Goal: Task Accomplishment & Management: Use online tool/utility

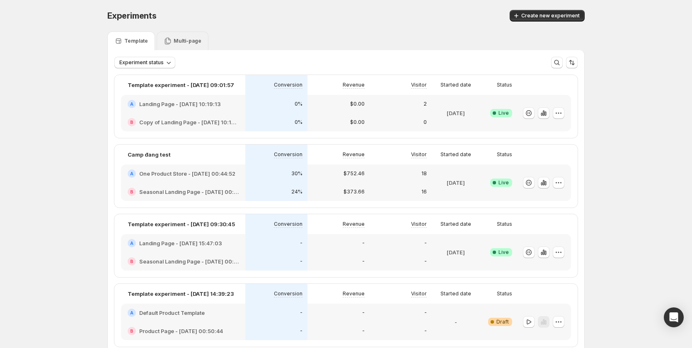
click at [182, 38] on p "Multi-page" at bounding box center [188, 41] width 28 height 7
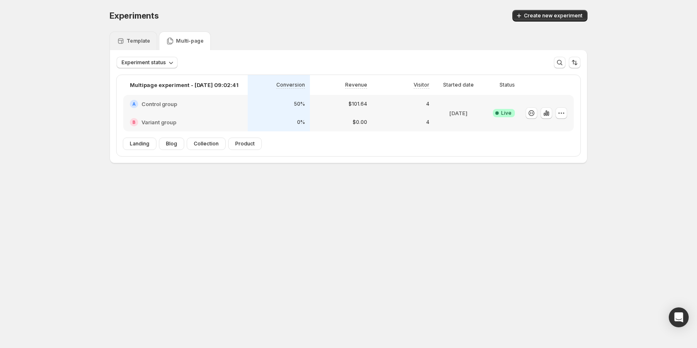
click at [129, 41] on p "Template" at bounding box center [138, 41] width 24 height 7
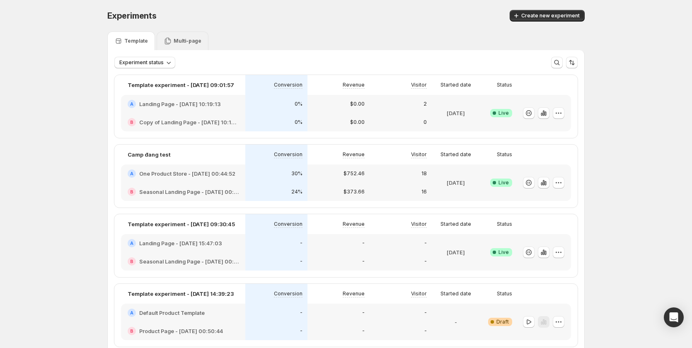
click at [171, 40] on icon at bounding box center [168, 41] width 6 height 7
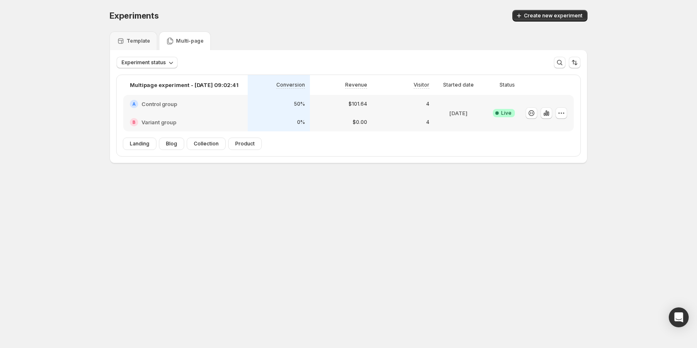
click at [387, 117] on div "4" at bounding box center [403, 122] width 62 height 18
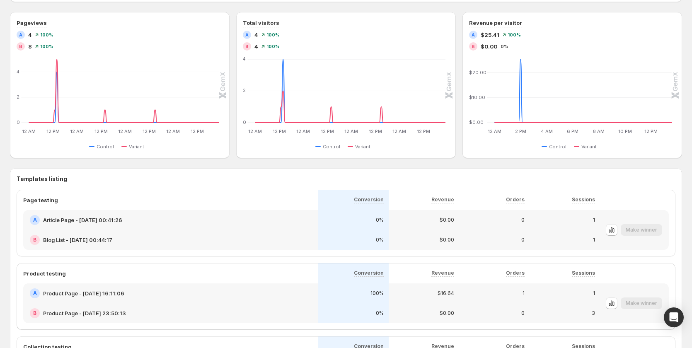
scroll to position [470, 0]
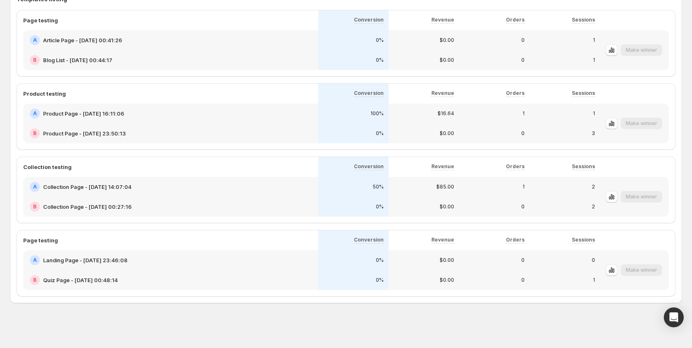
click at [644, 127] on div "Make winner" at bounding box center [641, 124] width 41 height 12
click at [648, 125] on div "Make winner" at bounding box center [641, 124] width 41 height 12
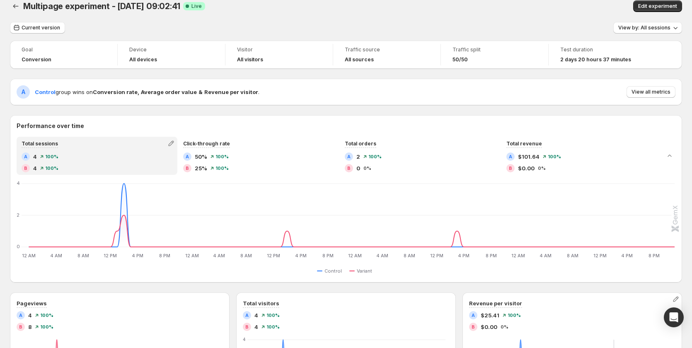
scroll to position [0, 0]
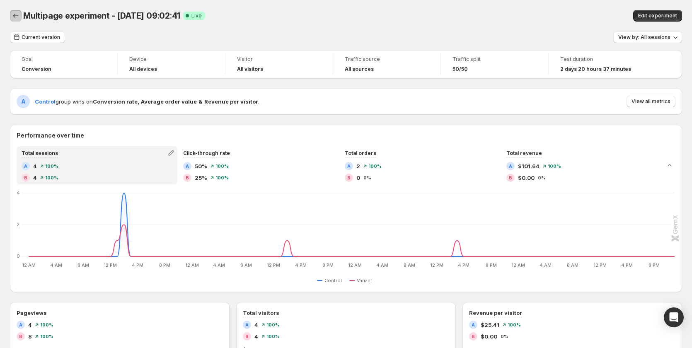
click at [15, 18] on icon "Back" at bounding box center [16, 16] width 8 height 8
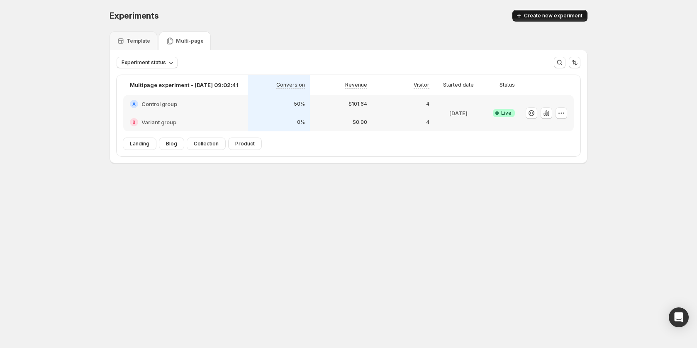
click at [562, 15] on span "Create new experiment" at bounding box center [553, 15] width 58 height 7
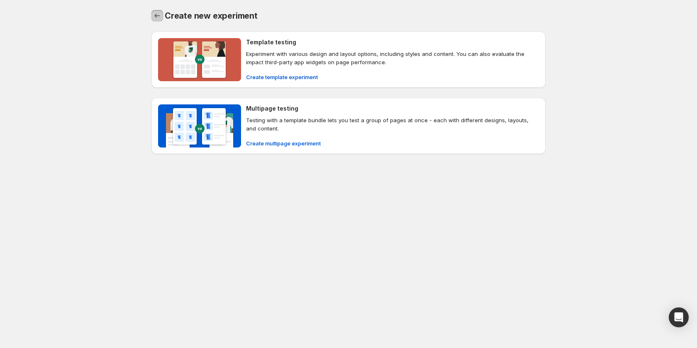
click at [160, 14] on icon "Back" at bounding box center [157, 16] width 8 height 8
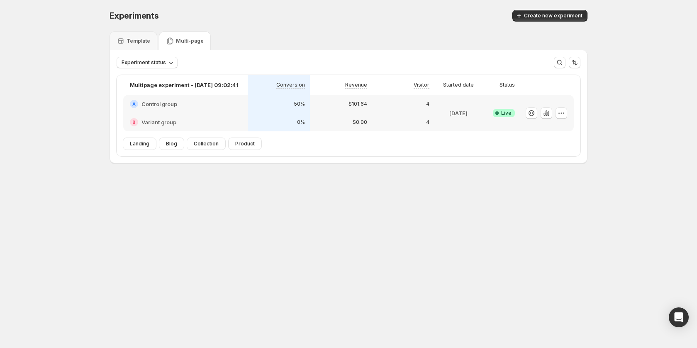
click at [356, 121] on p "$0.00" at bounding box center [359, 122] width 15 height 7
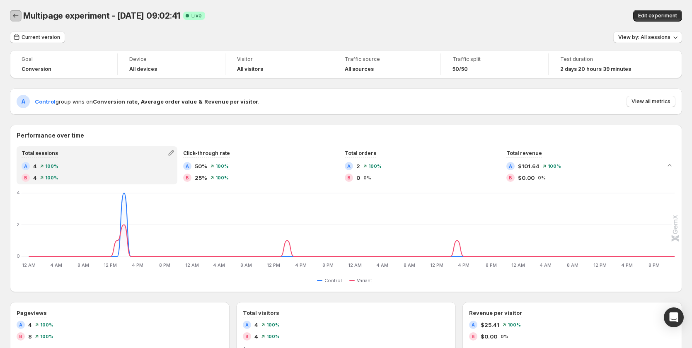
click at [21, 15] on button "Back" at bounding box center [16, 16] width 12 height 12
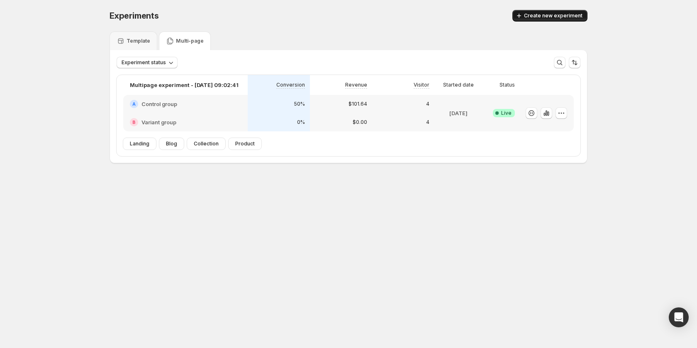
click at [519, 18] on icon "button" at bounding box center [519, 16] width 8 height 8
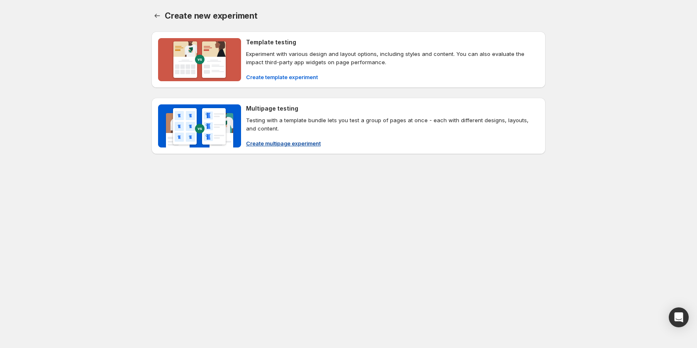
click at [281, 143] on span "Create multipage experiment" at bounding box center [283, 143] width 75 height 8
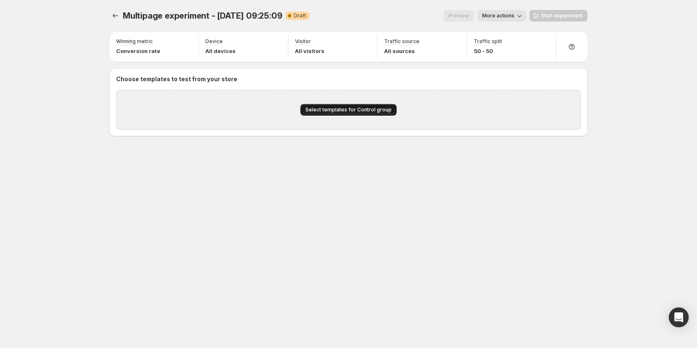
click at [340, 109] on span "Select templates for Control group" at bounding box center [348, 110] width 86 height 7
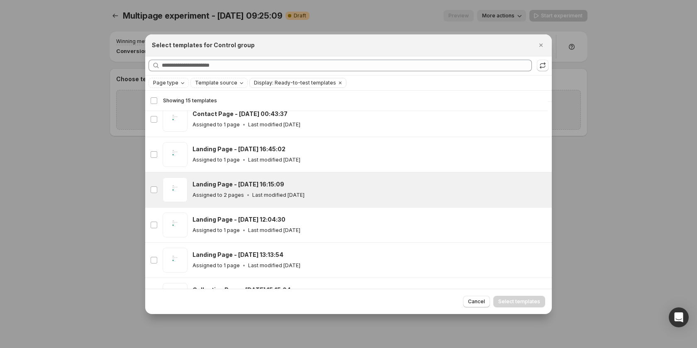
scroll to position [186, 0]
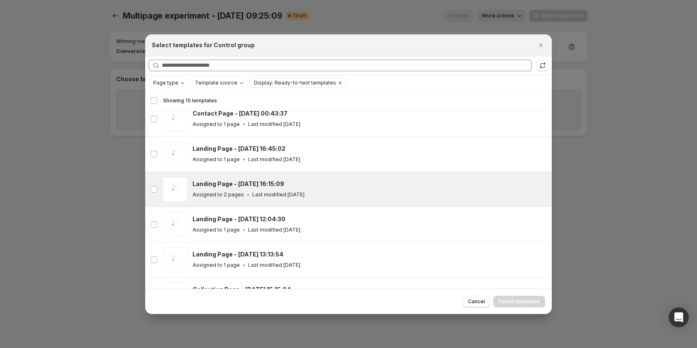
click at [321, 194] on div "Assigned to 2 pages Last modified 9 months ago" at bounding box center [368, 195] width 352 height 8
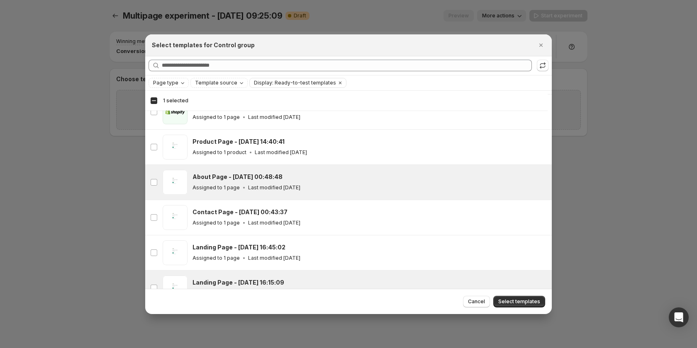
scroll to position [207, 0]
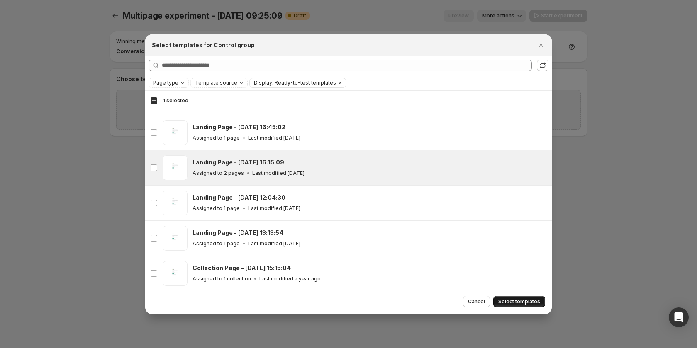
click at [517, 302] on span "Select templates" at bounding box center [519, 302] width 42 height 7
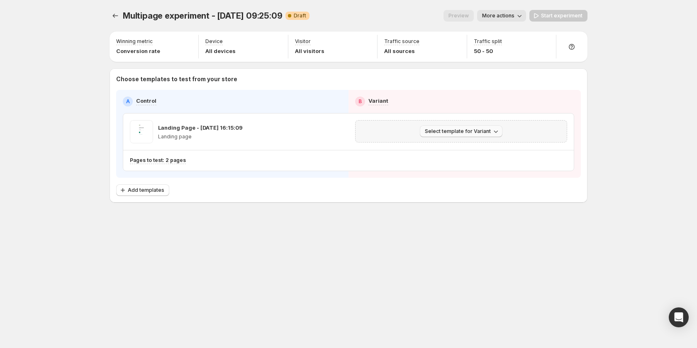
click at [460, 134] on span "Select template for Variant" at bounding box center [458, 131] width 66 height 7
click at [464, 165] on span "Create Variant based on Control" at bounding box center [462, 163] width 85 height 7
click at [627, 248] on div "Multipage experiment - Sep 12, 09:25:09. This page is ready Multipage experimen…" at bounding box center [348, 174] width 697 height 348
click at [129, 188] on span "Add templates" at bounding box center [146, 190] width 36 height 7
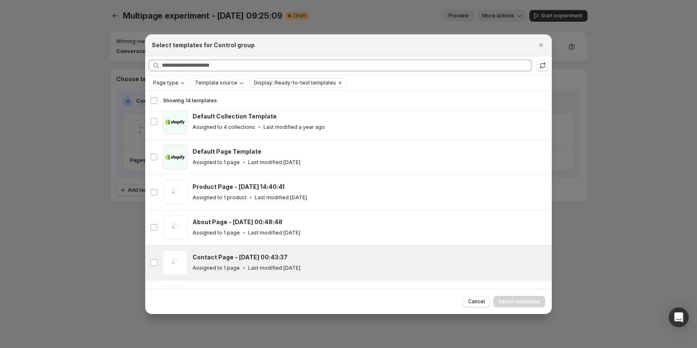
scroll to position [61, 0]
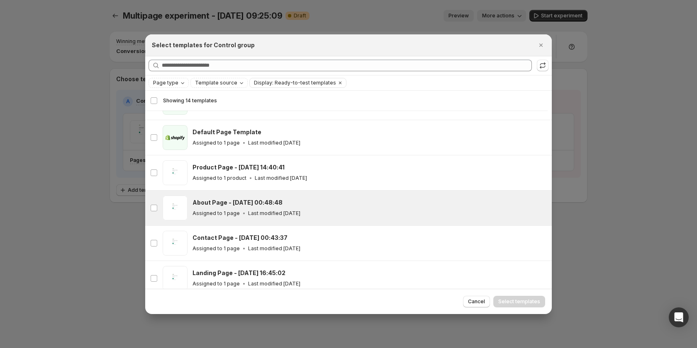
click at [319, 214] on div "Assigned to 1 page Last modified 5 days ago" at bounding box center [368, 213] width 352 height 8
click at [533, 299] on span "Select templates" at bounding box center [519, 302] width 42 height 7
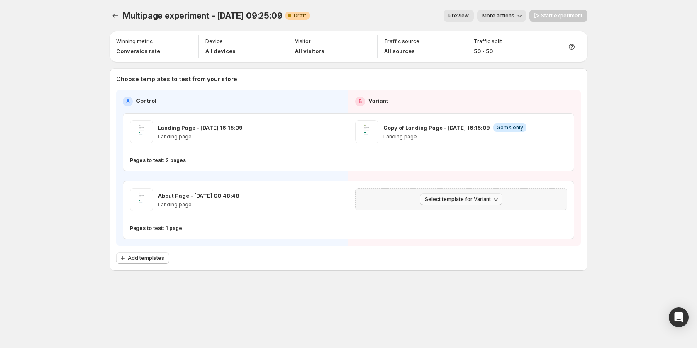
click at [441, 195] on button "Select template for Variant" at bounding box center [461, 200] width 83 height 12
click at [450, 232] on span "Create Variant based on Control" at bounding box center [462, 231] width 85 height 7
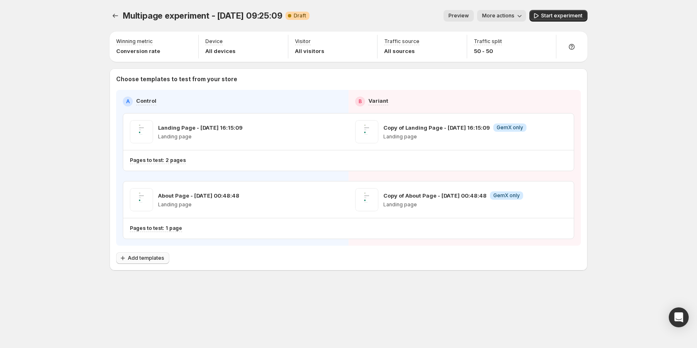
click at [153, 254] on button "Add templates" at bounding box center [142, 259] width 53 height 12
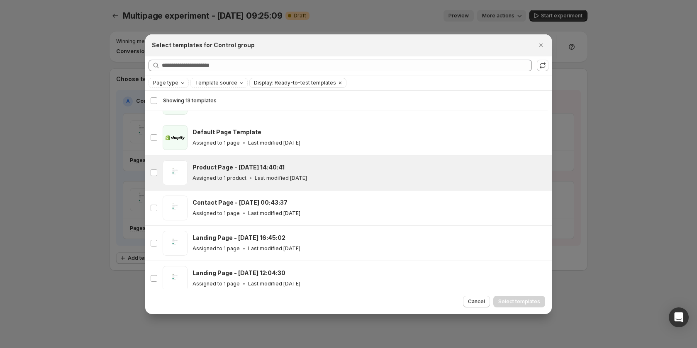
click at [342, 171] on div "Product Page - [DATE] 14:40:41" at bounding box center [368, 167] width 352 height 8
click at [506, 301] on span "Select templates" at bounding box center [519, 302] width 42 height 7
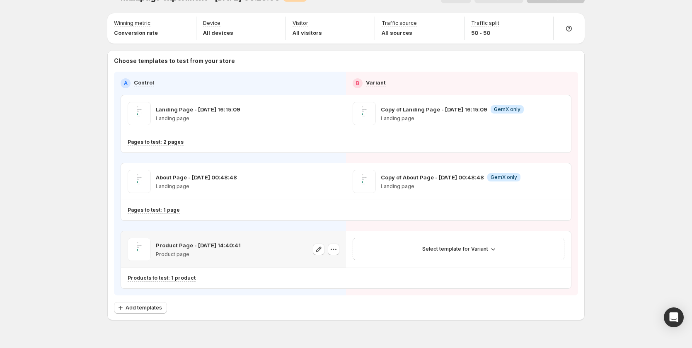
scroll to position [35, 0]
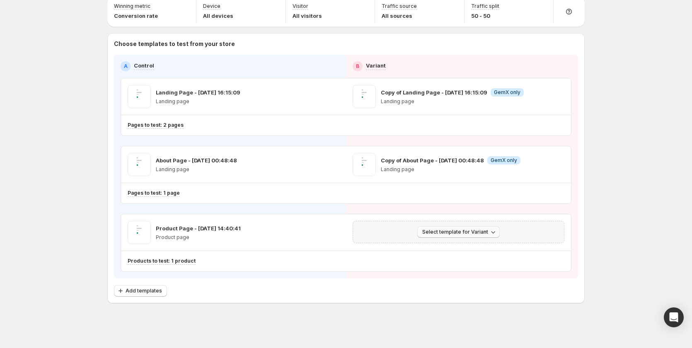
click at [440, 231] on span "Select template for Variant" at bounding box center [456, 232] width 66 height 7
click at [479, 265] on span "Create Variant based on Control" at bounding box center [462, 263] width 85 height 7
click at [143, 290] on span "Add templates" at bounding box center [144, 291] width 36 height 7
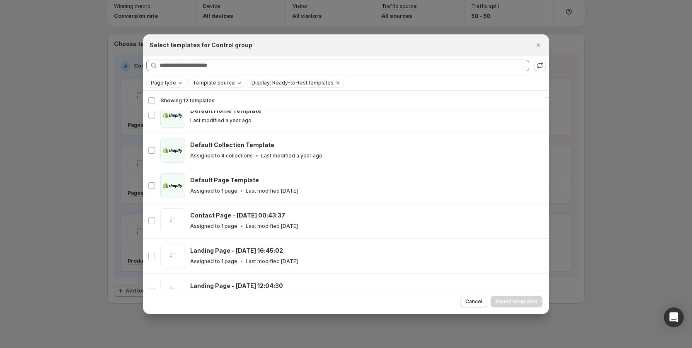
scroll to position [0, 0]
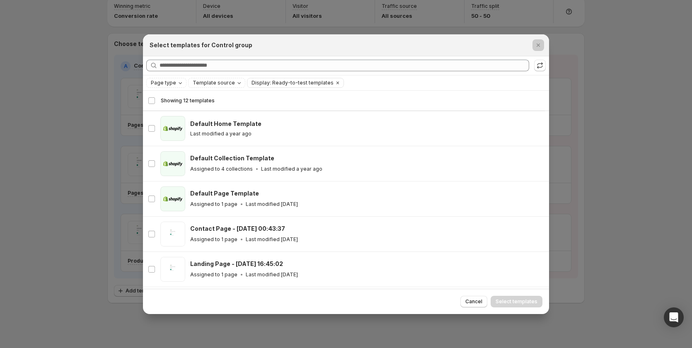
click at [617, 148] on div at bounding box center [346, 174] width 692 height 348
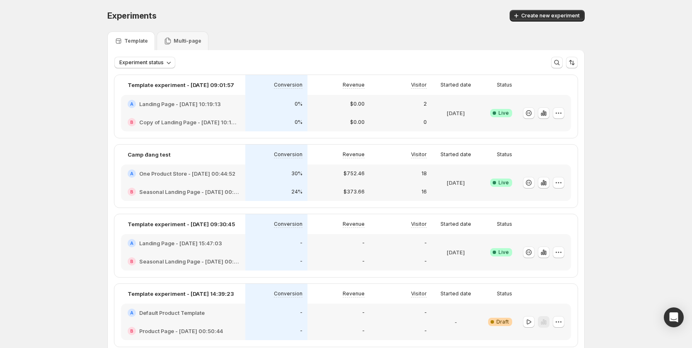
click at [189, 50] on div "Experiment status More views More views Create new view" at bounding box center [346, 59] width 477 height 18
click at [189, 34] on div "Multi-page" at bounding box center [183, 41] width 52 height 19
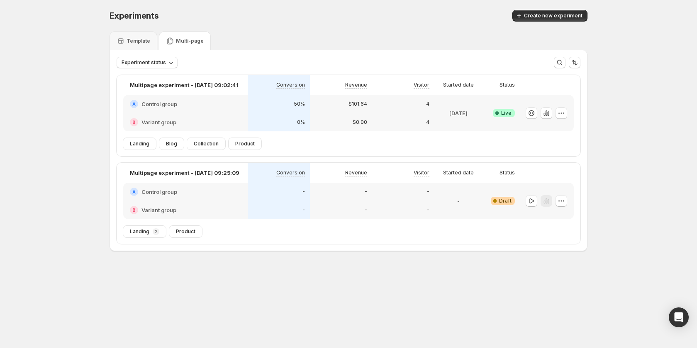
click at [228, 198] on div "A Control group" at bounding box center [185, 192] width 124 height 18
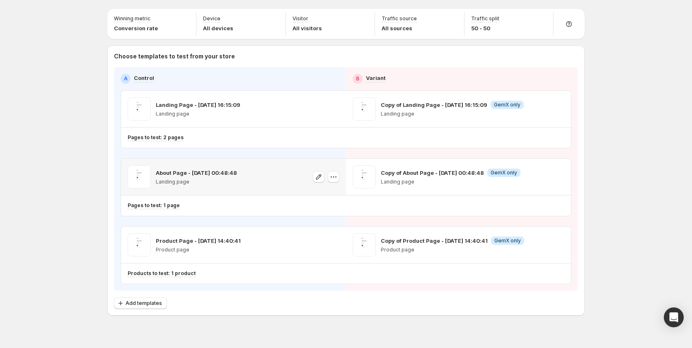
scroll to position [35, 0]
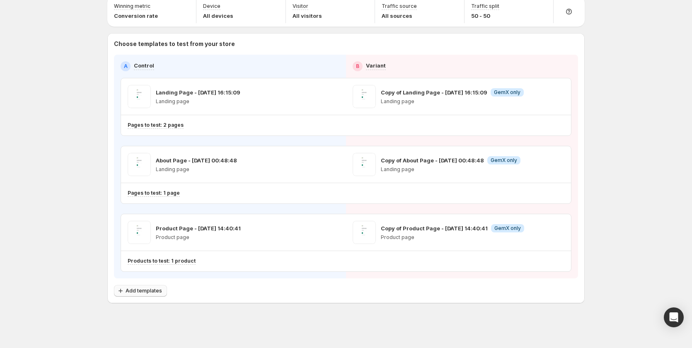
click at [131, 291] on span "Add templates" at bounding box center [144, 291] width 36 height 7
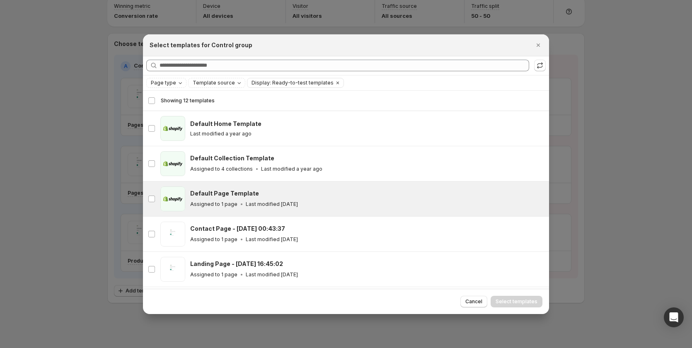
scroll to position [61, 0]
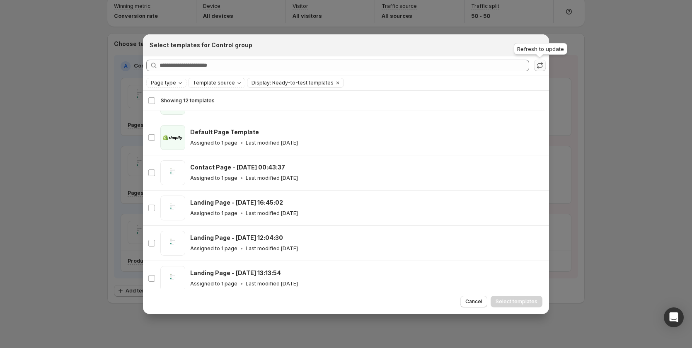
click at [541, 63] on icon ":r5p:" at bounding box center [540, 65] width 8 height 8
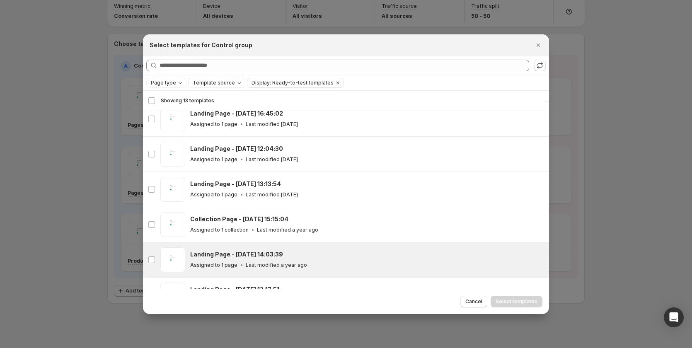
scroll to position [0, 0]
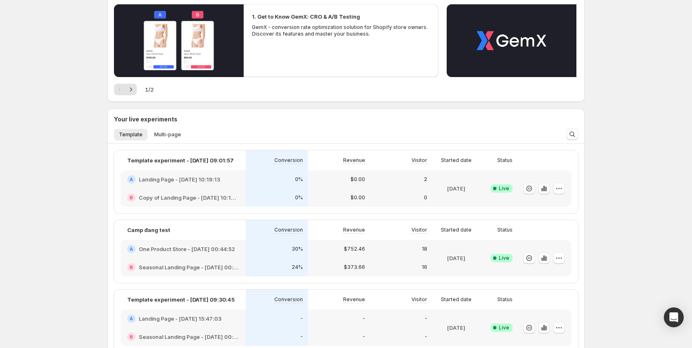
scroll to position [166, 0]
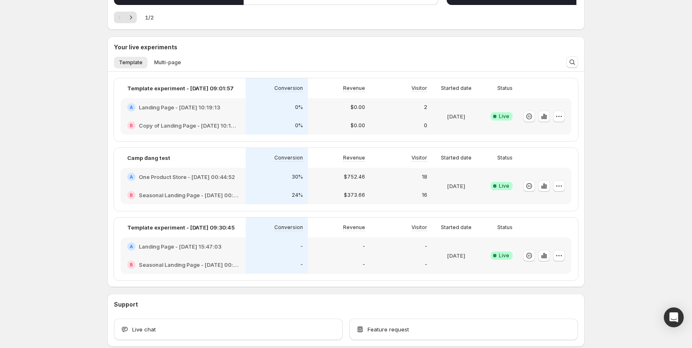
click at [243, 257] on div "B Seasonal Landing Page - Sep 7, 00:42:06" at bounding box center [183, 265] width 125 height 18
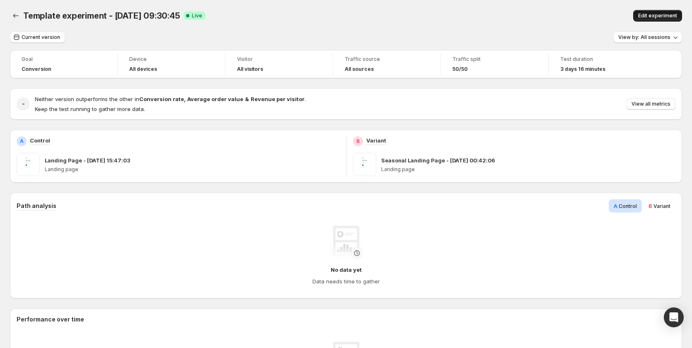
click at [662, 15] on span "Edit experiment" at bounding box center [658, 15] width 39 height 7
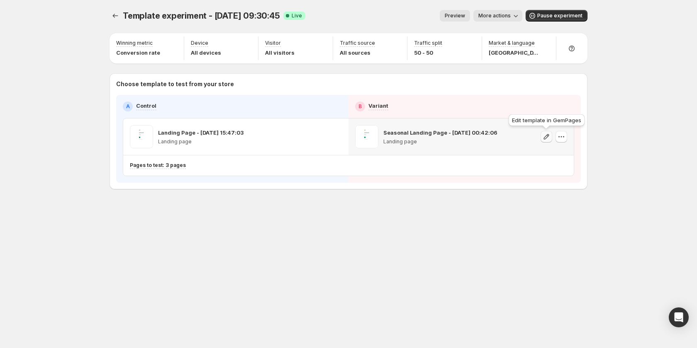
click at [549, 138] on icon "button" at bounding box center [546, 137] width 8 height 8
click at [115, 15] on icon "Experiments" at bounding box center [115, 16] width 8 height 8
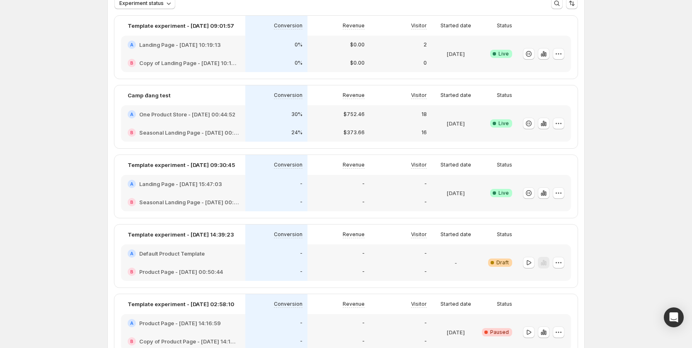
scroll to position [83, 0]
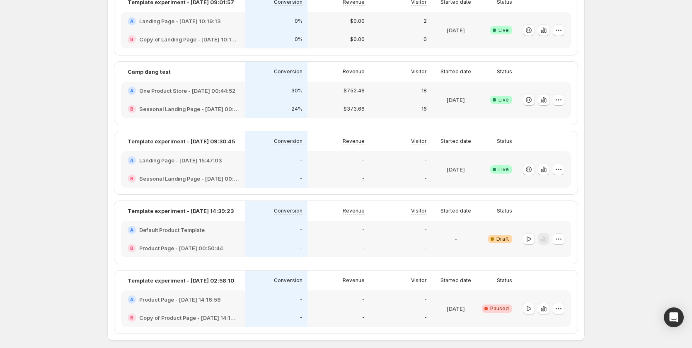
click at [298, 240] on div "-" at bounding box center [276, 248] width 62 height 18
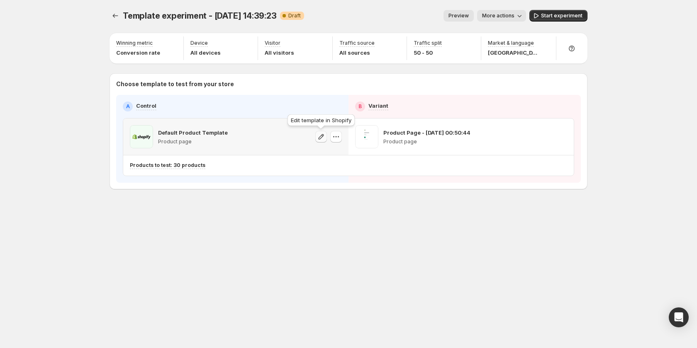
click at [323, 134] on icon "button" at bounding box center [321, 137] width 8 height 8
click at [336, 138] on icon "button" at bounding box center [336, 137] width 8 height 8
click at [331, 153] on span "Change template" at bounding box center [338, 154] width 45 height 7
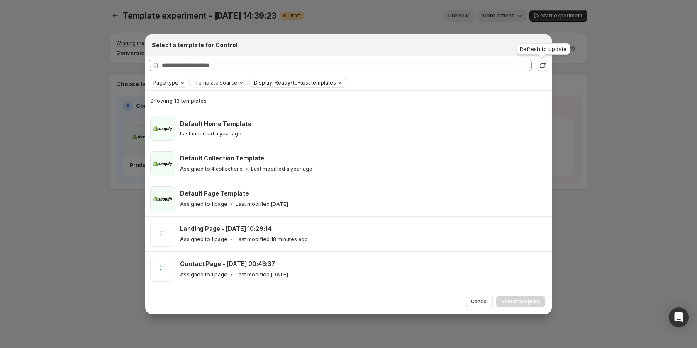
click at [542, 68] on icon ":r74:" at bounding box center [542, 65] width 8 height 8
click at [543, 45] on icon "Close" at bounding box center [541, 45] width 8 height 8
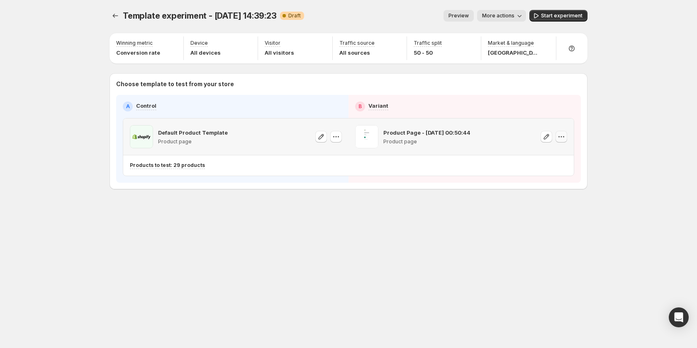
click at [563, 139] on icon "button" at bounding box center [561, 137] width 8 height 8
click at [565, 188] on span "Remove template" at bounding box center [562, 189] width 45 height 7
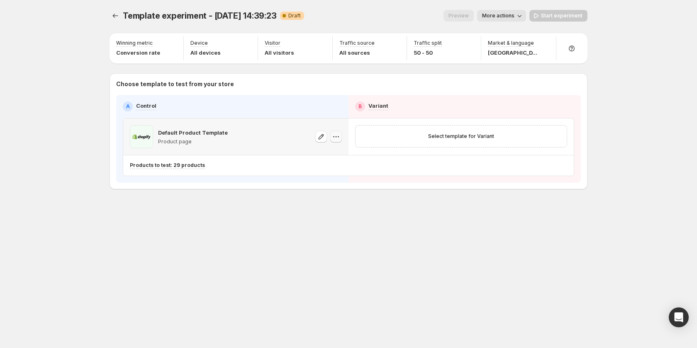
click at [335, 136] on icon "button" at bounding box center [336, 137] width 8 height 8
click at [344, 154] on span "Change template" at bounding box center [338, 154] width 45 height 7
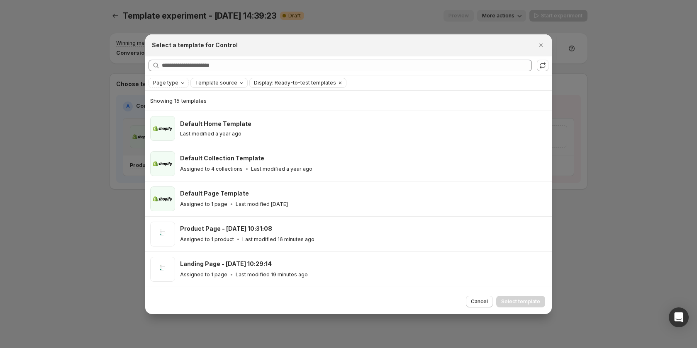
click at [208, 83] on span "Template source" at bounding box center [216, 83] width 42 height 7
click at [181, 85] on icon "Page type" at bounding box center [182, 83] width 7 height 7
drag, startPoint x: 192, startPoint y: 129, endPoint x: 199, endPoint y: 129, distance: 7.1
click at [192, 129] on span "Collection page" at bounding box center [184, 127] width 41 height 7
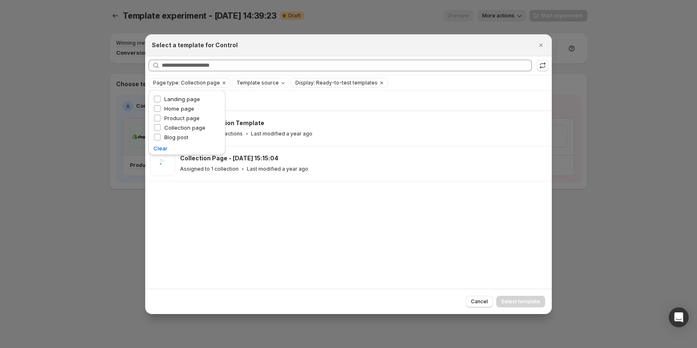
click at [345, 214] on div "Showing 2 templates Default Collection Template Assigned to 4 collections Last …" at bounding box center [348, 190] width 406 height 198
click at [539, 64] on icon ":r74:" at bounding box center [542, 65] width 8 height 8
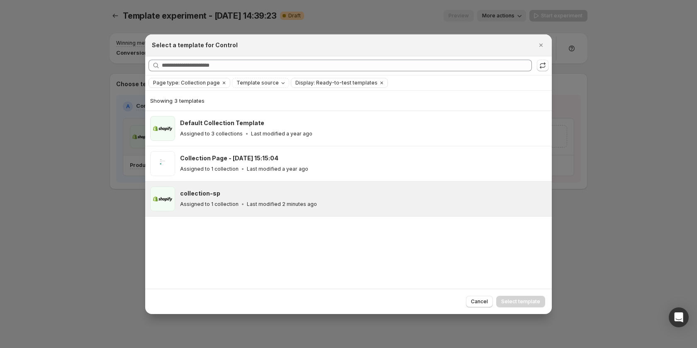
click at [241, 195] on div "collection-sp" at bounding box center [362, 193] width 364 height 8
click at [532, 299] on span "Select template" at bounding box center [520, 302] width 39 height 7
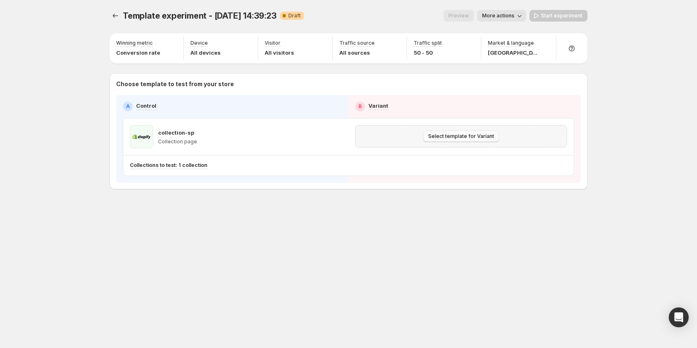
click at [439, 134] on span "Select template for Variant" at bounding box center [461, 136] width 66 height 7
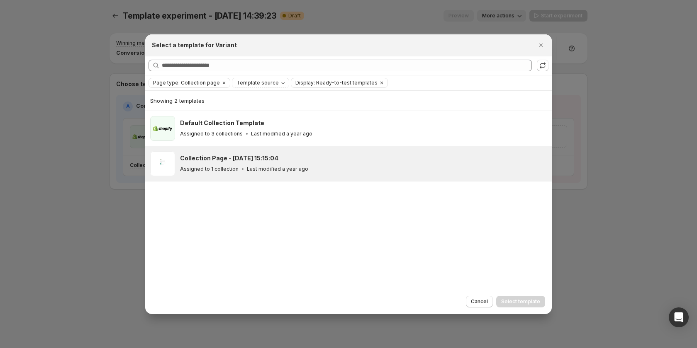
click at [314, 163] on div "Collection Page - May 2, 15:15:04 Assigned to 1 collection Last modified a year…" at bounding box center [362, 163] width 364 height 19
click at [510, 303] on span "Select template" at bounding box center [520, 302] width 39 height 7
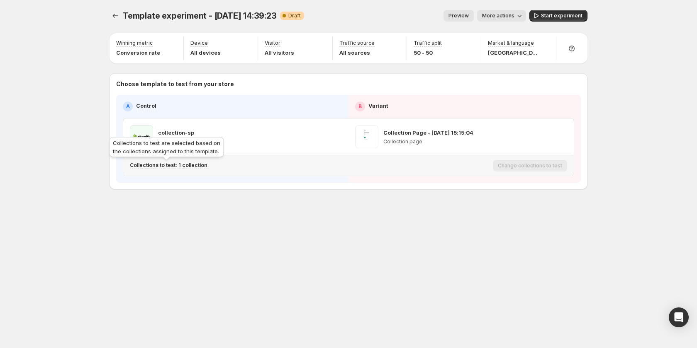
click at [193, 168] on p "Collections to test: 1 collection" at bounding box center [169, 165] width 78 height 7
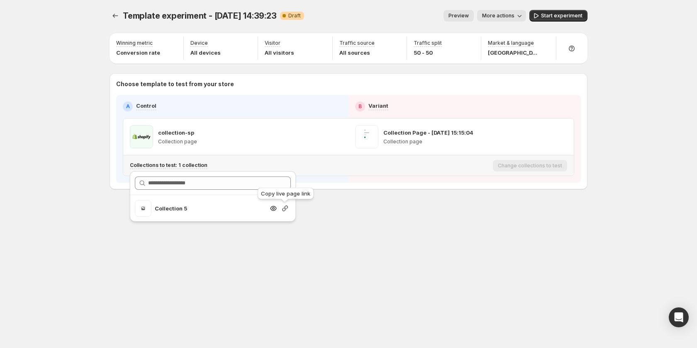
click at [281, 210] on icon "button" at bounding box center [285, 208] width 8 height 8
click at [458, 241] on div "Template experiment - [DATE] 14:39:23. This page is ready Template experiment -…" at bounding box center [349, 174] width 498 height 348
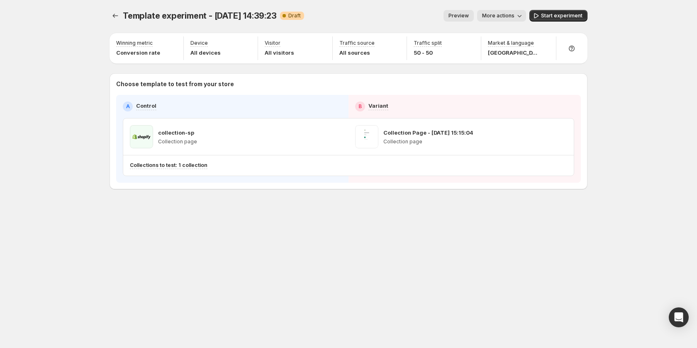
click at [458, 241] on div "Template experiment - [DATE] 14:39:23. This page is ready Template experiment -…" at bounding box center [349, 174] width 498 height 348
click at [115, 14] on icon "Experiments" at bounding box center [115, 16] width 8 height 8
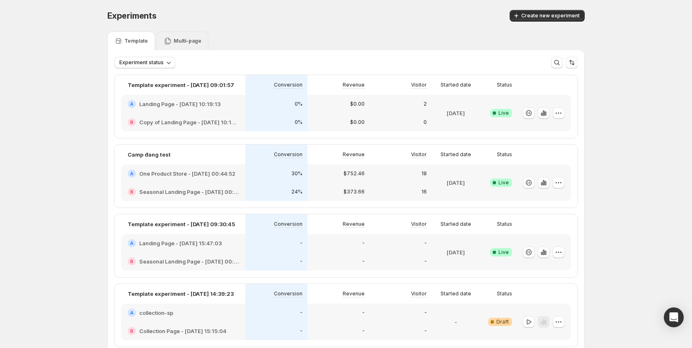
click at [193, 44] on p "Multi-page" at bounding box center [188, 41] width 28 height 7
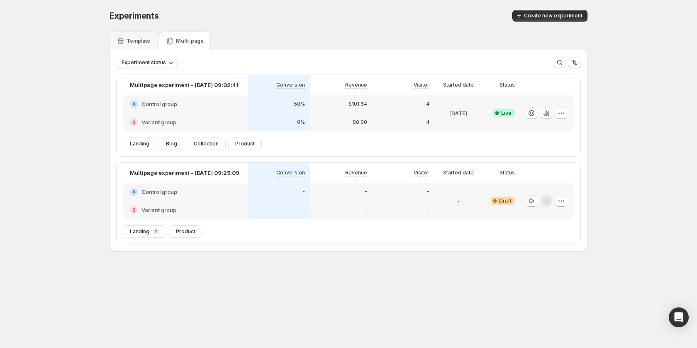
click at [290, 211] on div "-" at bounding box center [279, 210] width 52 height 8
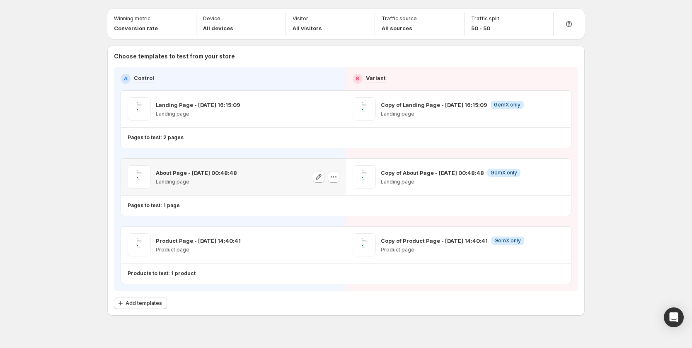
scroll to position [35, 0]
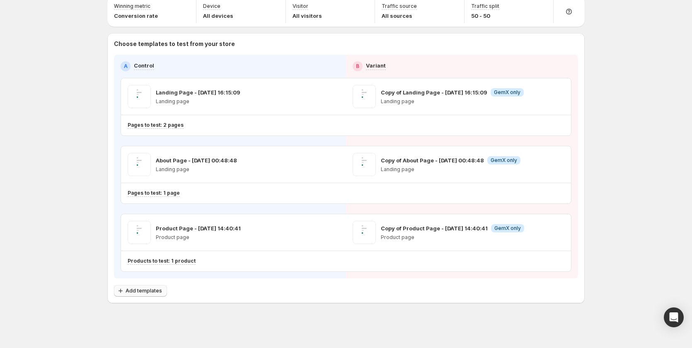
click at [151, 293] on span "Add templates" at bounding box center [144, 291] width 36 height 7
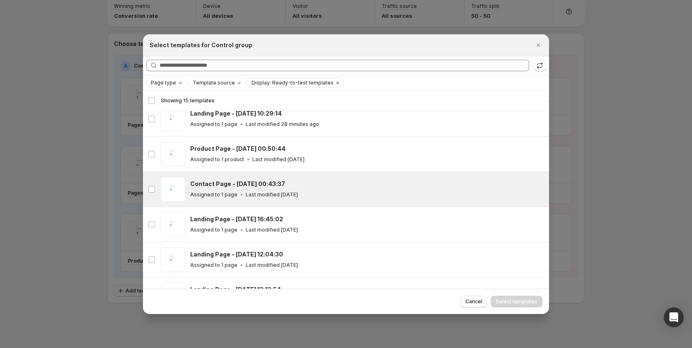
scroll to position [351, 0]
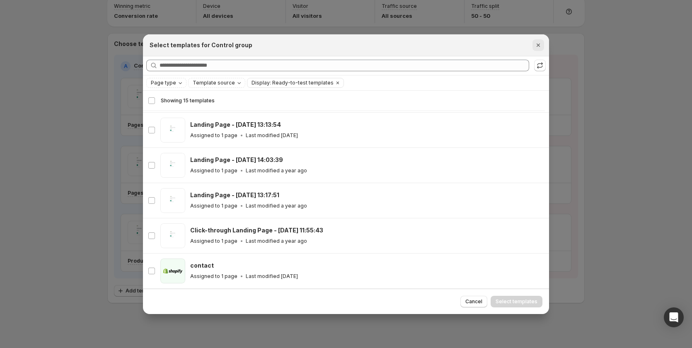
click at [538, 46] on icon "Close" at bounding box center [538, 45] width 3 height 3
